Goal: Information Seeking & Learning: Learn about a topic

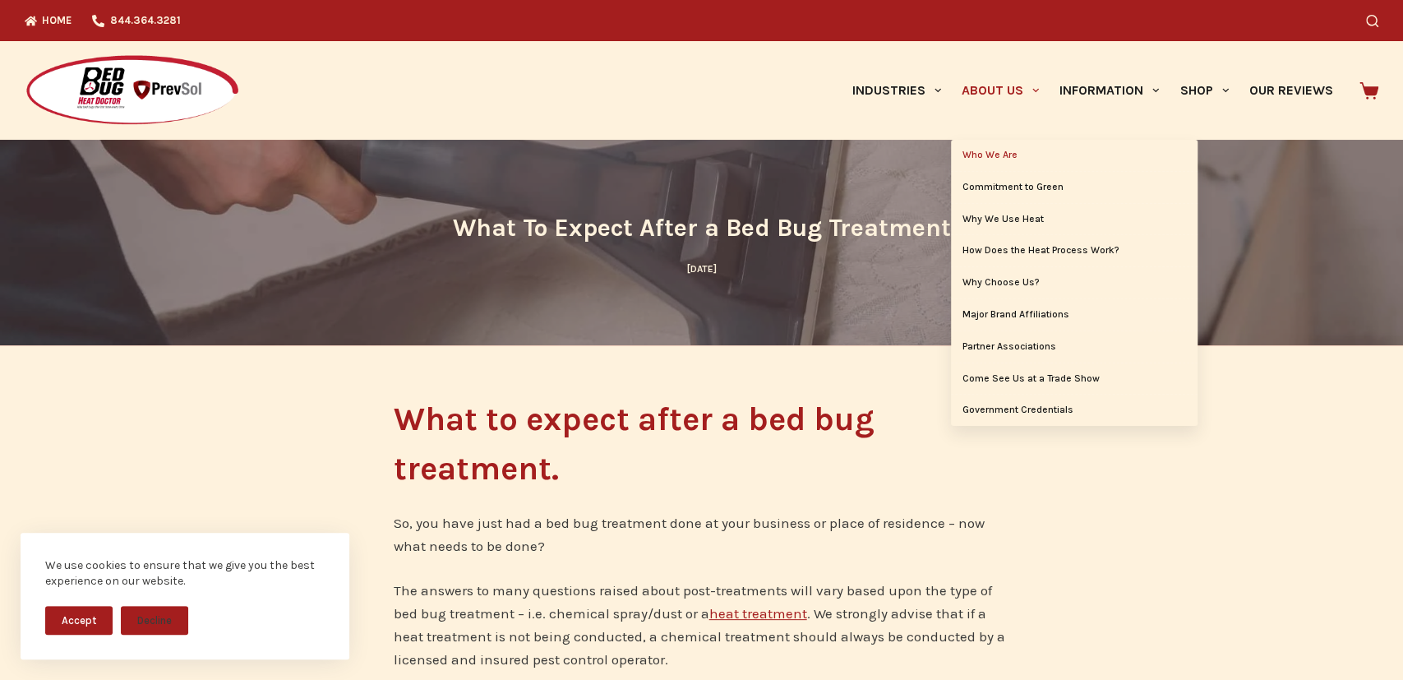
click at [991, 154] on link "Who We Are" at bounding box center [1074, 155] width 247 height 31
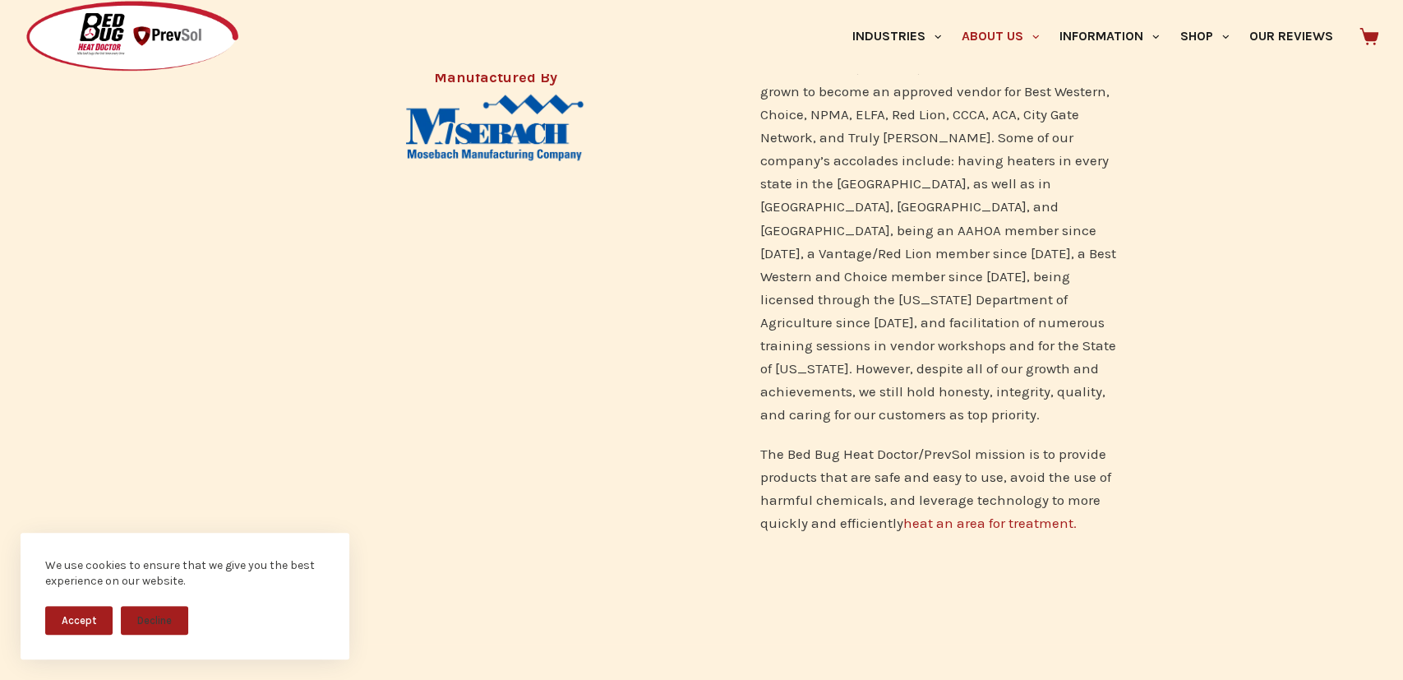
scroll to position [940, 0]
click at [974, 511] on link "heat an area for treatment." at bounding box center [988, 519] width 173 height 16
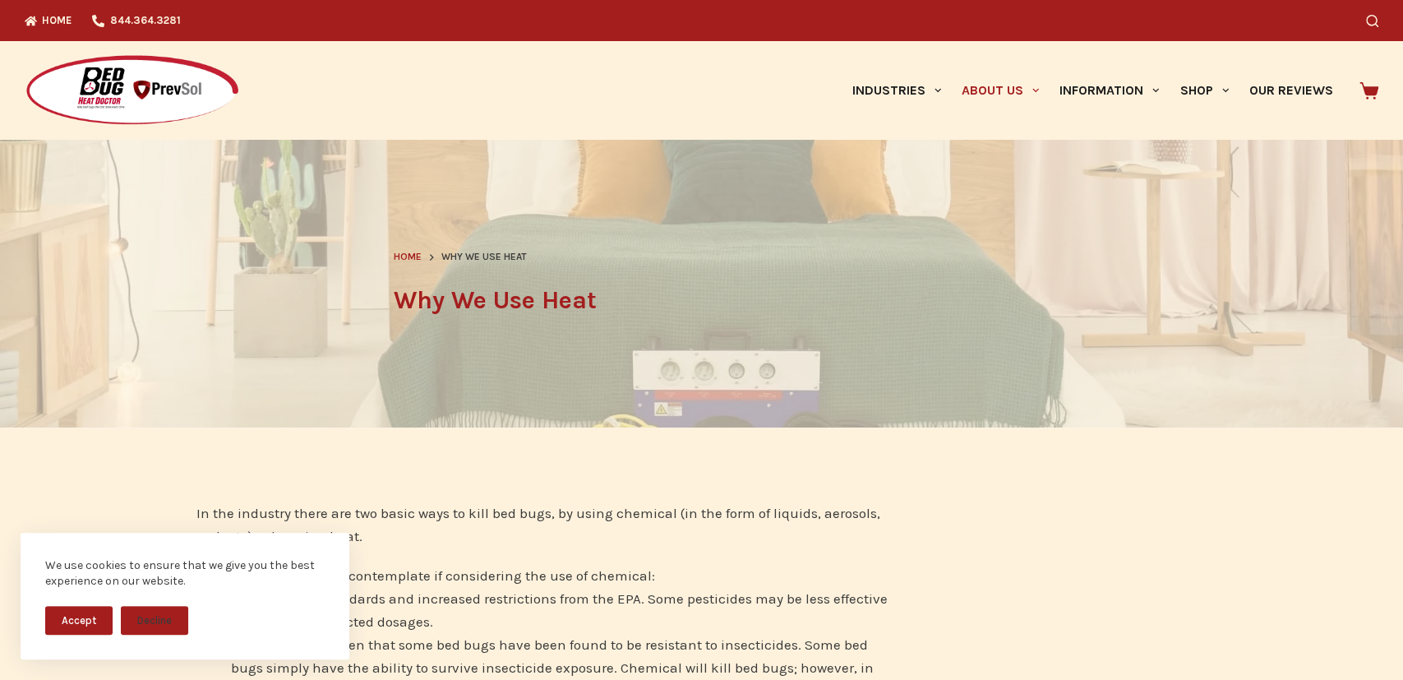
click at [85, 606] on button "Accept" at bounding box center [78, 620] width 67 height 29
